Goal: Information Seeking & Learning: Learn about a topic

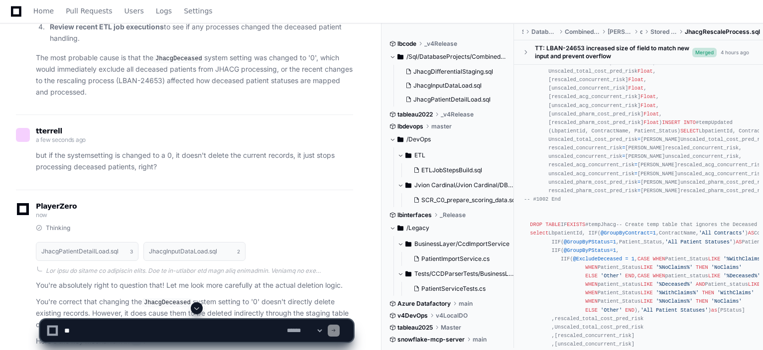
scroll to position [1535, 0]
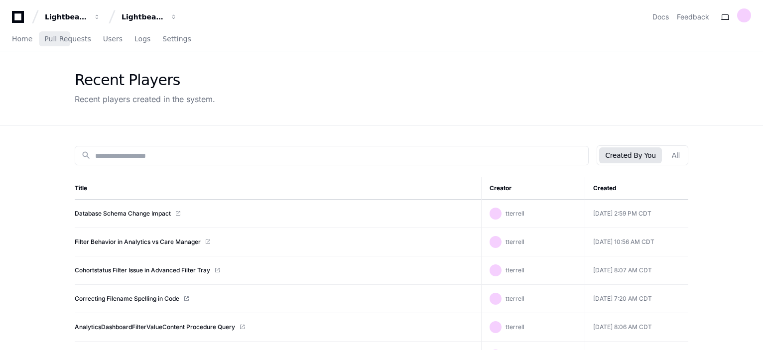
scroll to position [16, 0]
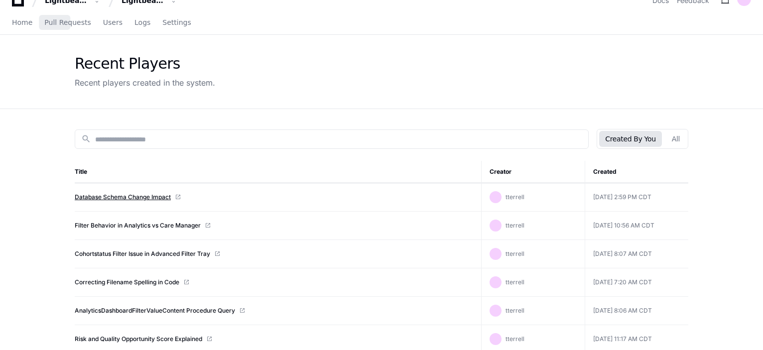
click at [120, 196] on link "Database Schema Change Impact" at bounding box center [123, 197] width 96 height 8
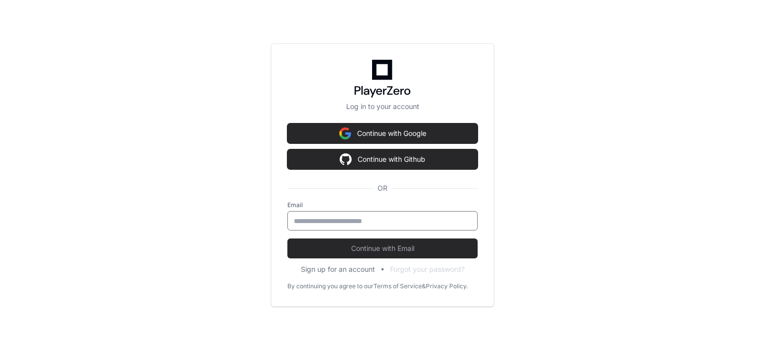
click at [359, 221] on input "email" at bounding box center [382, 221] width 177 height 10
type input "**********"
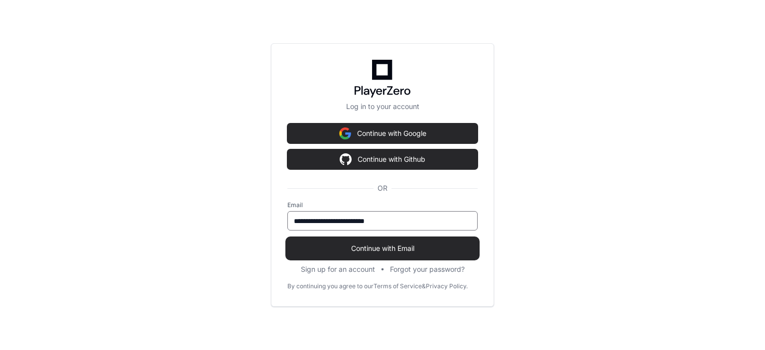
click at [388, 243] on button "Continue with Email" at bounding box center [382, 249] width 190 height 20
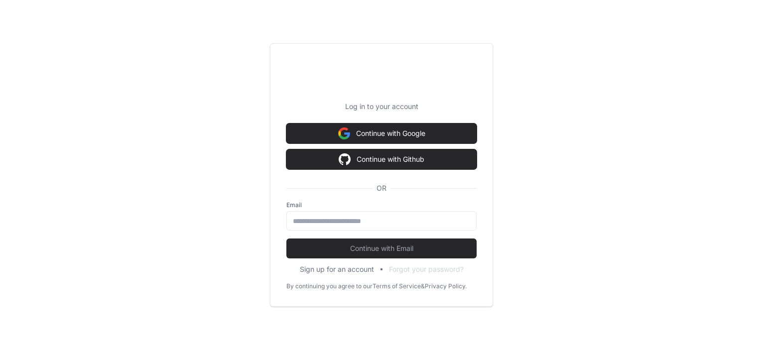
scroll to position [109, 0]
click at [367, 221] on input "email" at bounding box center [381, 221] width 177 height 10
type input "**********"
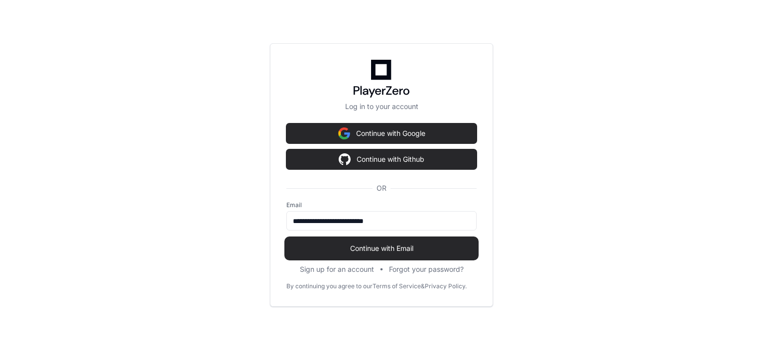
click at [376, 252] on span "Continue with Email" at bounding box center [381, 249] width 190 height 10
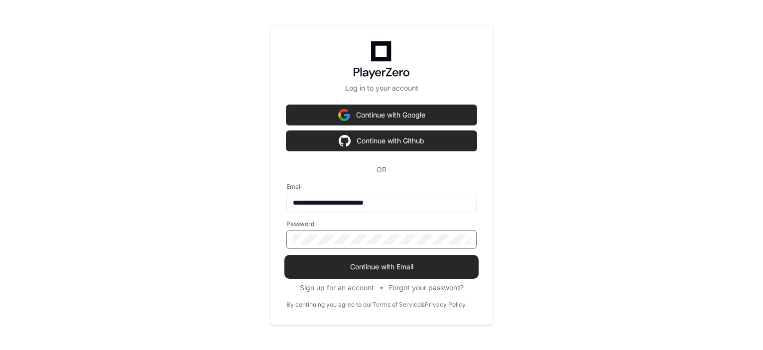
click at [397, 264] on span "Continue with Email" at bounding box center [381, 267] width 190 height 10
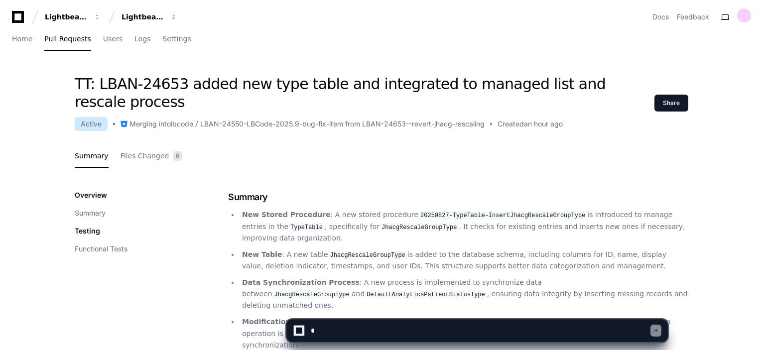
click at [18, 17] on icon at bounding box center [18, 17] width 20 height 12
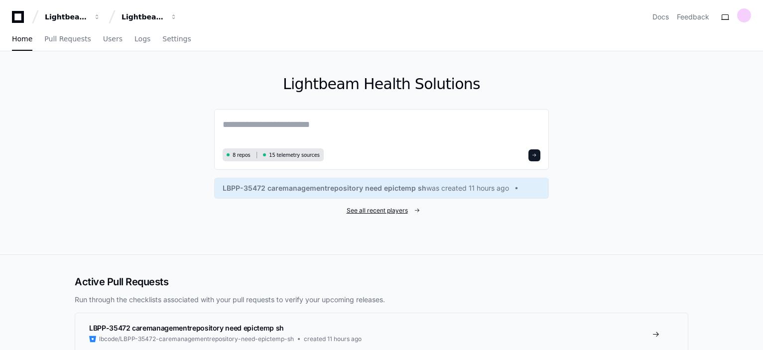
click at [398, 213] on span "See all recent players" at bounding box center [377, 211] width 61 height 8
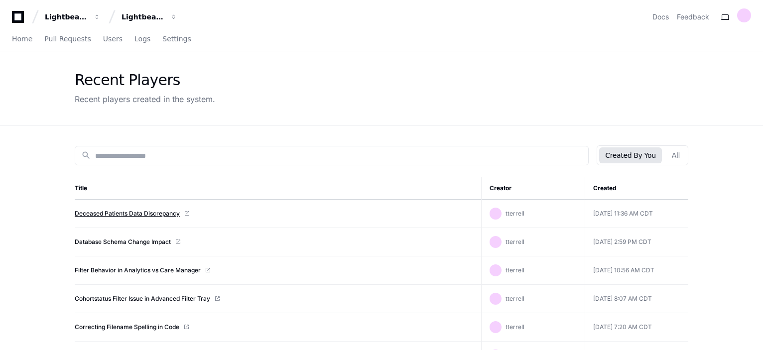
click at [135, 213] on link "Deceased Patients Data Discrepancy" at bounding box center [127, 214] width 105 height 8
